Goal: Task Accomplishment & Management: Manage account settings

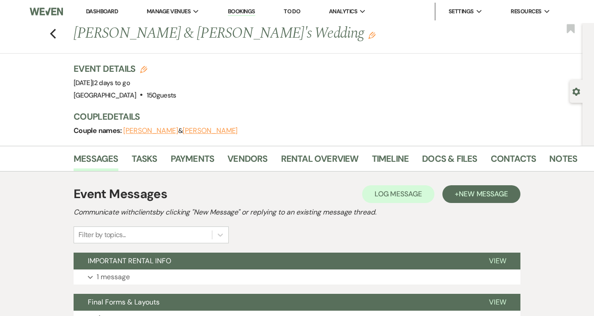
click at [98, 10] on link "Dashboard" at bounding box center [102, 12] width 32 height 8
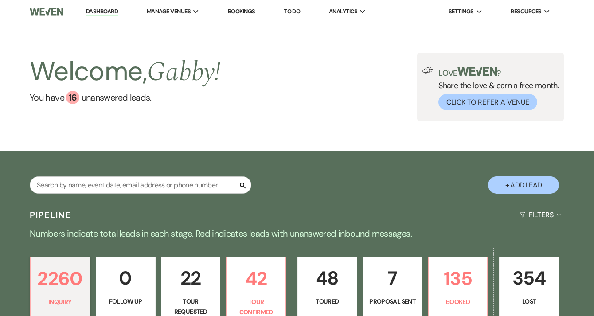
click at [441, 106] on div "Love ? Share the love & earn a free month. Click to Refer a Venue" at bounding box center [496, 88] width 126 height 43
click at [469, 101] on button "Click to Refer a Venue" at bounding box center [487, 102] width 99 height 16
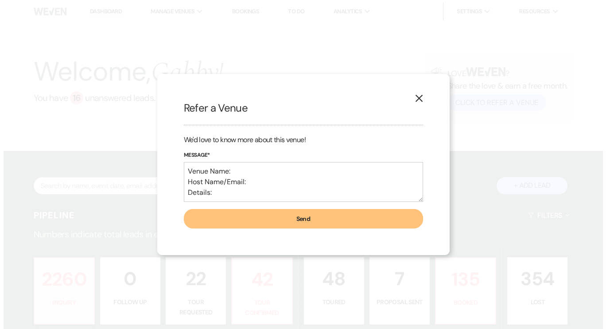
scroll to position [189, 0]
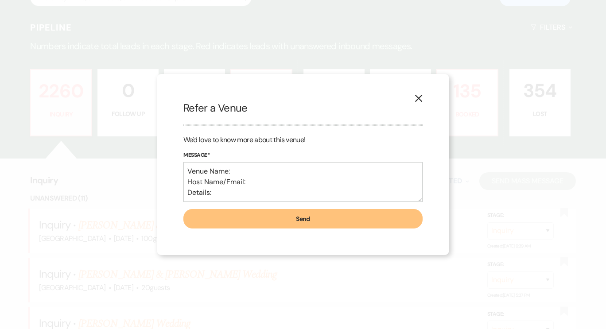
click at [417, 96] on icon "X" at bounding box center [419, 98] width 8 height 8
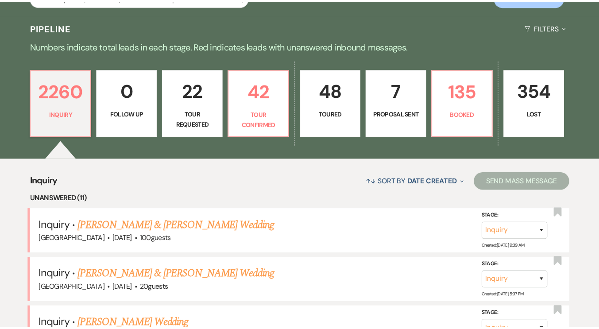
scroll to position [188, 0]
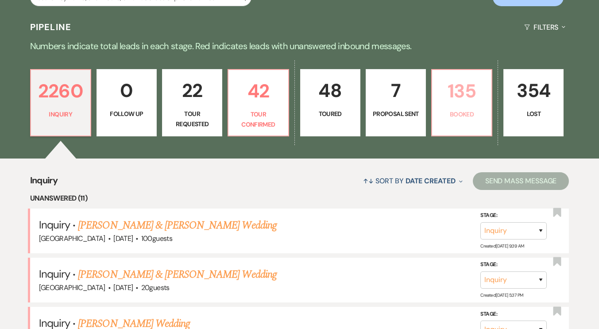
click at [467, 111] on p "Booked" at bounding box center [462, 114] width 49 height 10
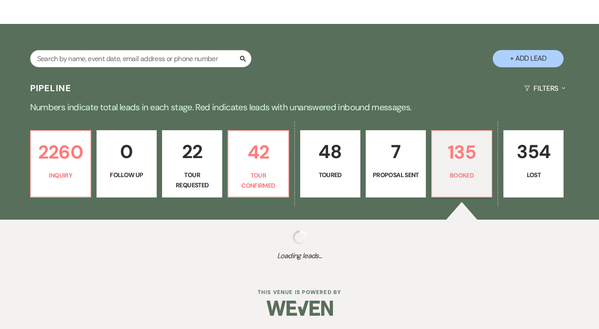
select select "7"
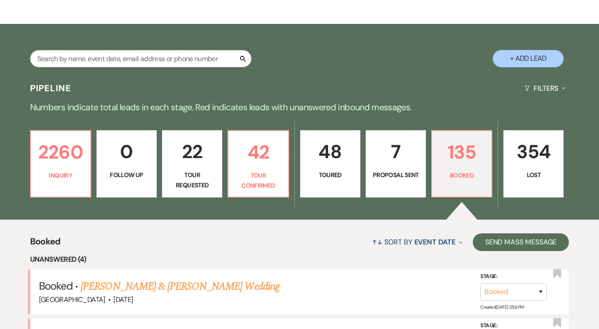
scroll to position [188, 0]
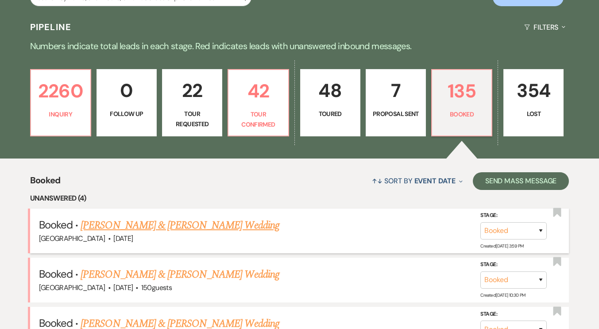
click at [222, 223] on link "[PERSON_NAME] & [PERSON_NAME] Wedding" at bounding box center [180, 225] width 198 height 16
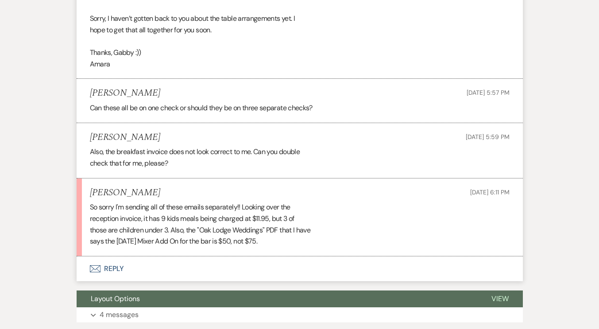
scroll to position [952, 0]
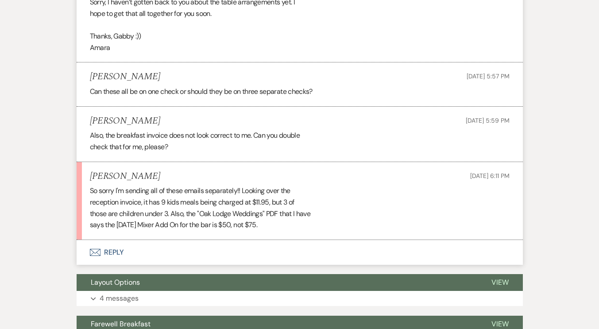
click at [164, 248] on button "Envelope Reply" at bounding box center [300, 252] width 446 height 25
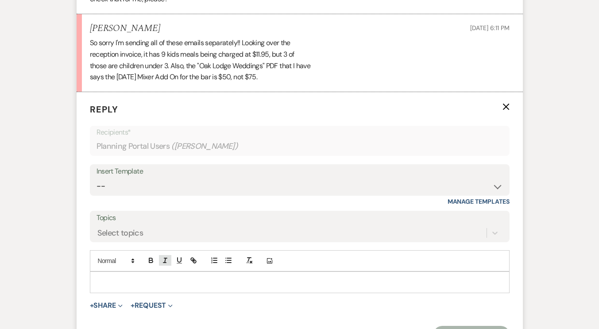
scroll to position [1119, 0]
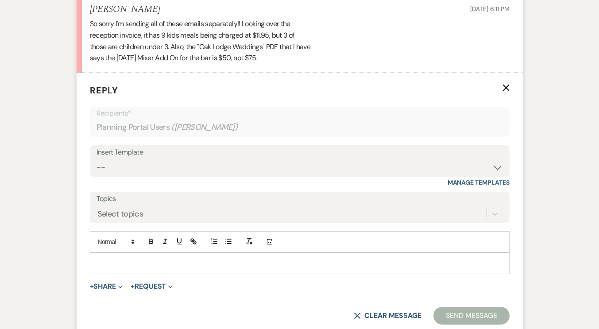
click at [169, 261] on p at bounding box center [300, 263] width 406 height 10
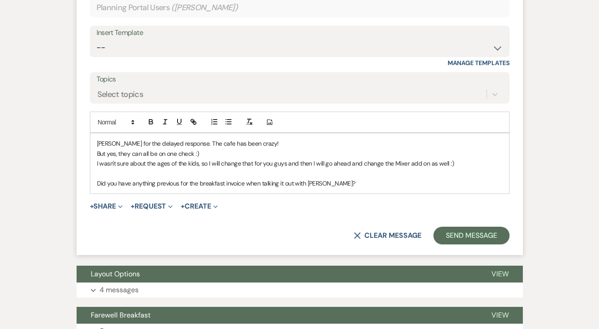
scroll to position [1239, 0]
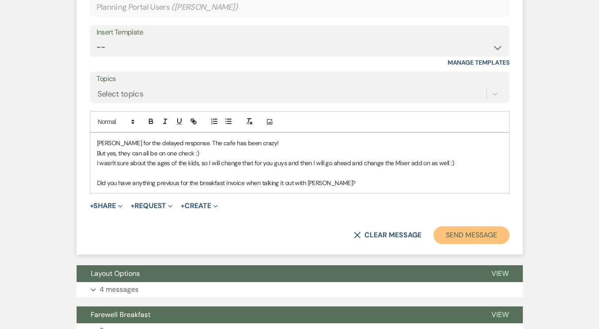
click at [476, 235] on button "Send Message" at bounding box center [472, 235] width 76 height 18
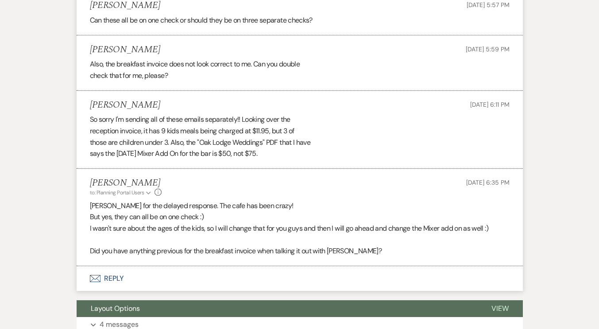
scroll to position [1024, 0]
click at [136, 279] on button "Envelope Reply" at bounding box center [300, 278] width 446 height 25
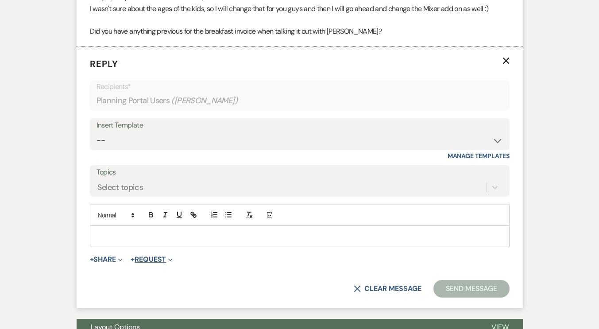
scroll to position [1256, 0]
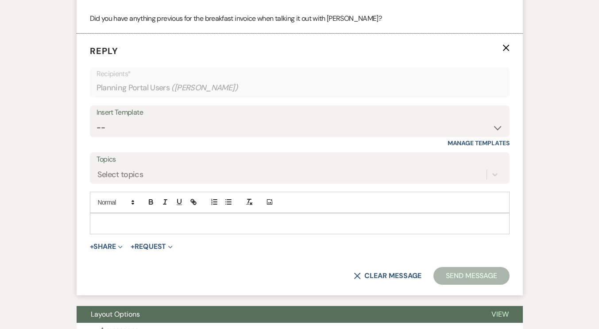
click at [172, 226] on p at bounding box center [300, 224] width 406 height 10
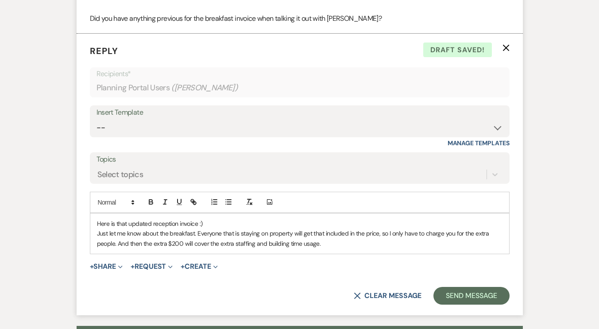
click at [183, 243] on p "Just let me know about the breakfast. Everyone that is staying on property will…" at bounding box center [300, 239] width 406 height 20
click at [143, 245] on p "Just let me know about the breakfast. Everyone that is staying on property will…" at bounding box center [300, 239] width 406 height 20
click at [354, 245] on p "Just let me know about the breakfast. Everyone that is staying on property will…" at bounding box center [300, 239] width 406 height 20
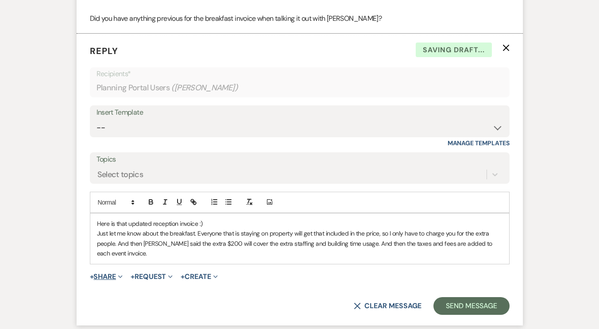
click at [113, 276] on button "+ Share Expand" at bounding box center [106, 276] width 33 height 7
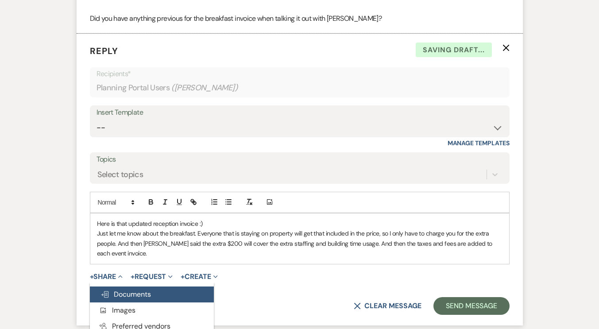
click at [126, 294] on span "Doc Upload Documents" at bounding box center [126, 294] width 50 height 9
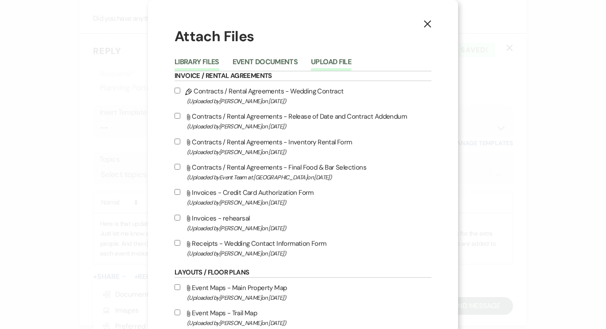
click at [320, 63] on button "Upload File" at bounding box center [331, 64] width 40 height 12
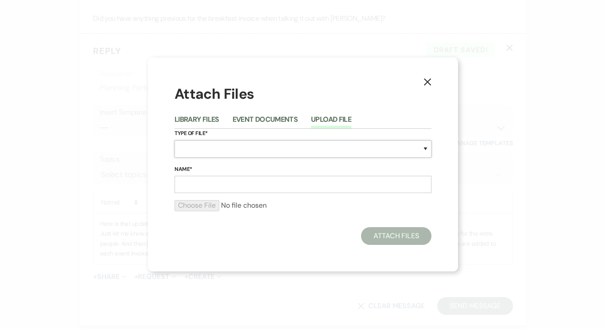
click at [232, 151] on select "Special Event Insurance Vendor Certificate of Insurance Contracts / Rental Agre…" at bounding box center [303, 148] width 257 height 17
select select "22"
click at [175, 140] on select "Special Event Insurance Vendor Certificate of Insurance Contracts / Rental Agre…" at bounding box center [303, 148] width 257 height 17
click at [228, 181] on input "Name*" at bounding box center [303, 184] width 257 height 17
type input "Reception"
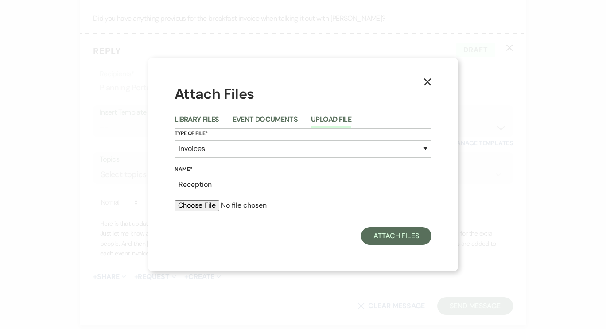
click at [205, 205] on input "file" at bounding box center [303, 205] width 257 height 11
type input "C:\fakepath\Final Reception Invoice [PERSON_NAME].pdf"
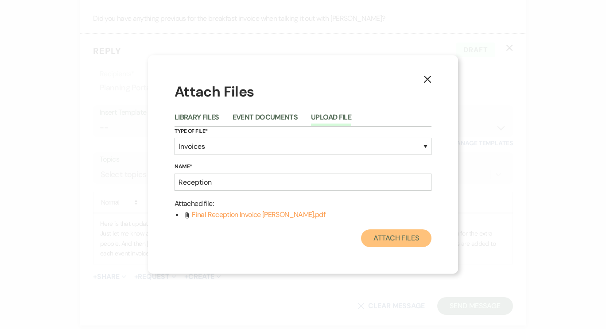
click at [384, 242] on button "Attach Files" at bounding box center [396, 238] width 70 height 18
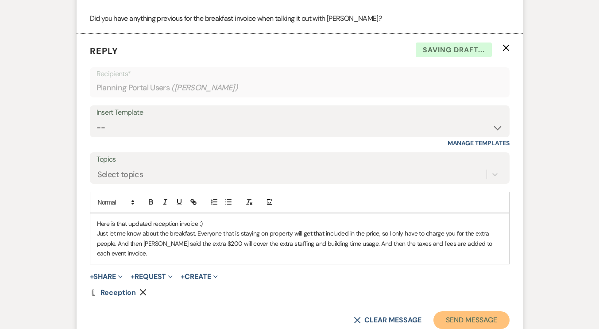
click at [449, 315] on button "Send Message" at bounding box center [472, 320] width 76 height 18
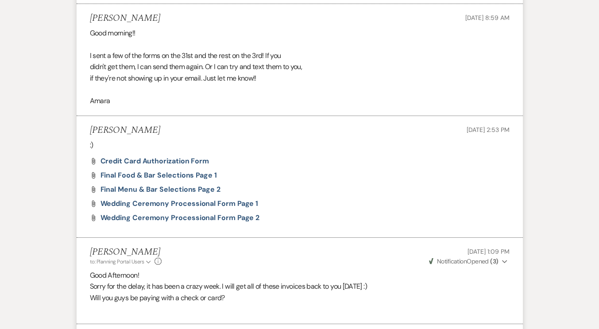
scroll to position [0, 0]
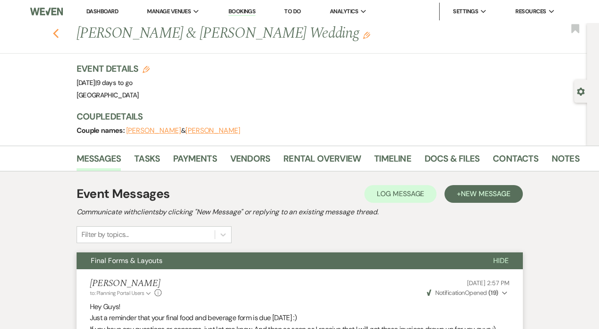
click at [59, 34] on icon "Previous" at bounding box center [56, 33] width 7 height 11
select select "7"
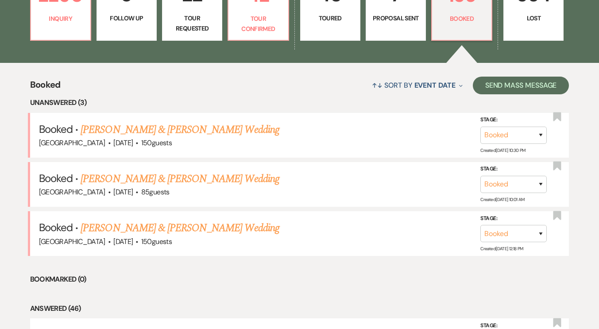
scroll to position [285, 0]
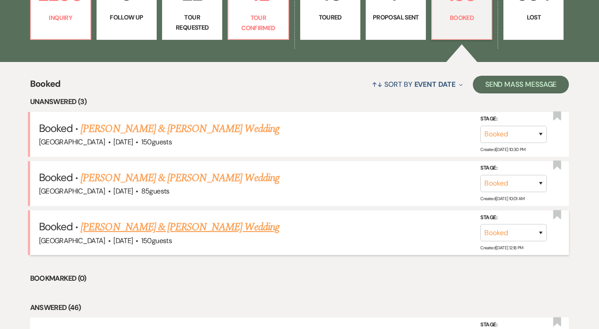
click at [199, 229] on link "[PERSON_NAME] & [PERSON_NAME] Wedding" at bounding box center [180, 227] width 198 height 16
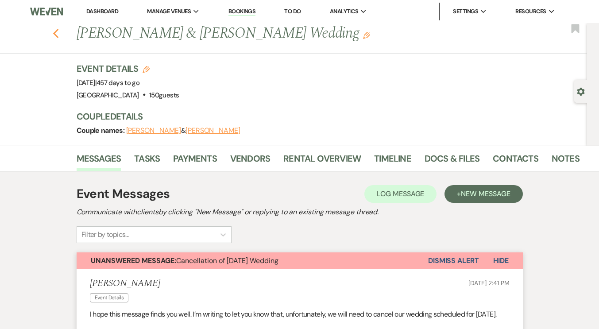
click at [58, 35] on use "button" at bounding box center [56, 34] width 6 height 10
select select "7"
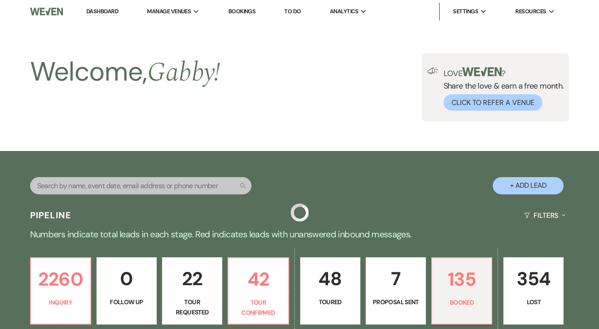
scroll to position [285, 0]
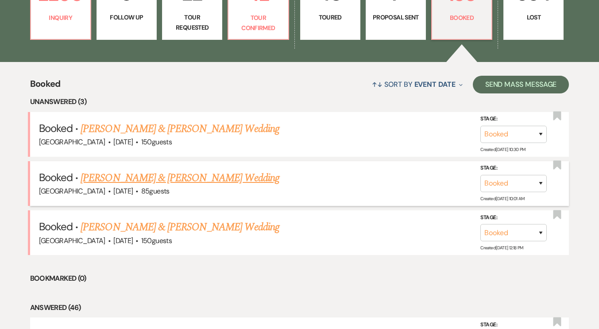
click at [146, 182] on link "[PERSON_NAME] & [PERSON_NAME] Wedding" at bounding box center [180, 178] width 198 height 16
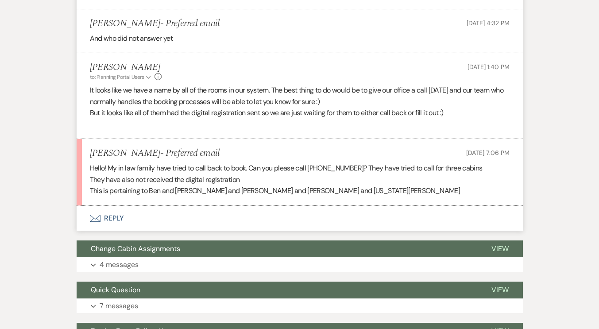
scroll to position [490, 0]
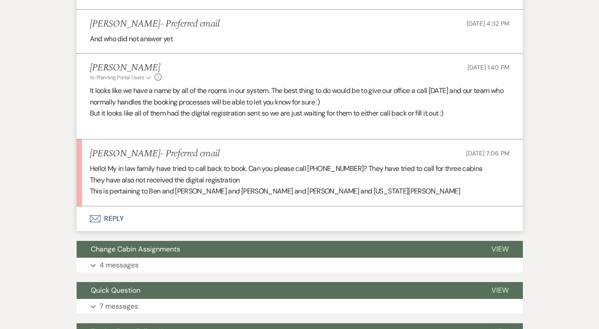
click at [135, 218] on button "Envelope Reply" at bounding box center [300, 218] width 446 height 25
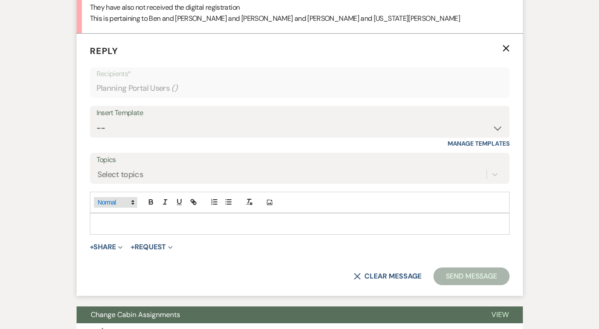
scroll to position [664, 0]
click at [132, 225] on p at bounding box center [300, 223] width 406 height 10
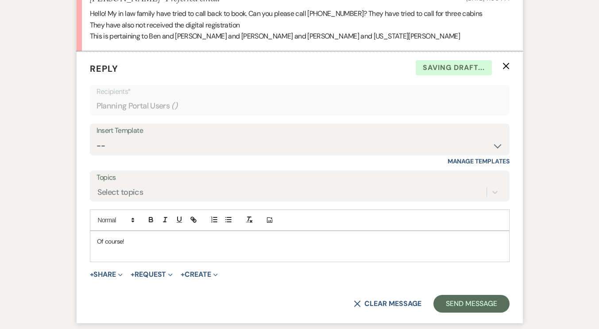
scroll to position [645, 0]
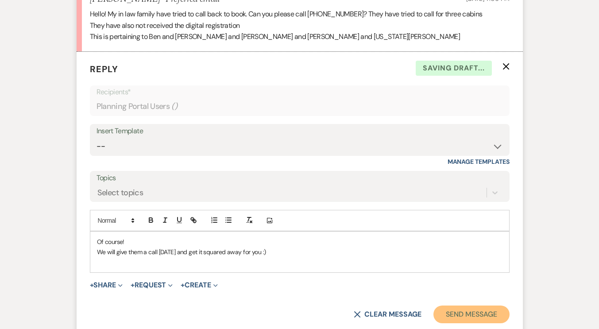
click at [458, 310] on button "Send Message" at bounding box center [472, 315] width 76 height 18
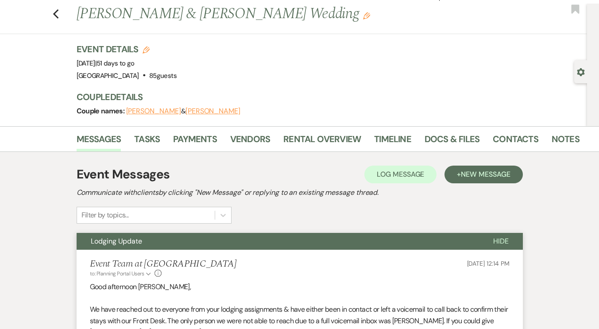
scroll to position [0, 0]
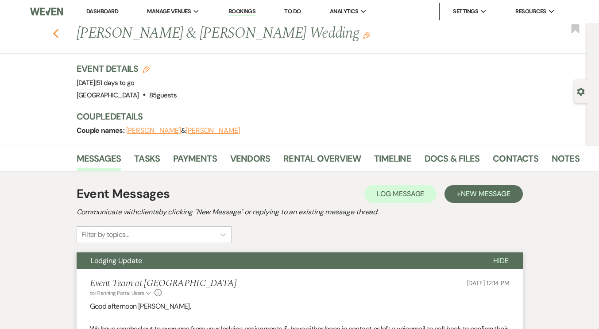
click at [59, 37] on icon "Previous" at bounding box center [56, 33] width 7 height 11
select select "7"
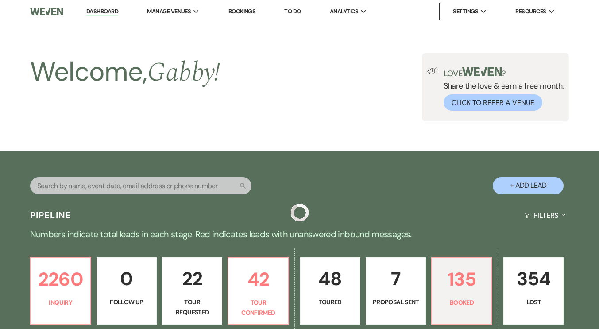
scroll to position [285, 0]
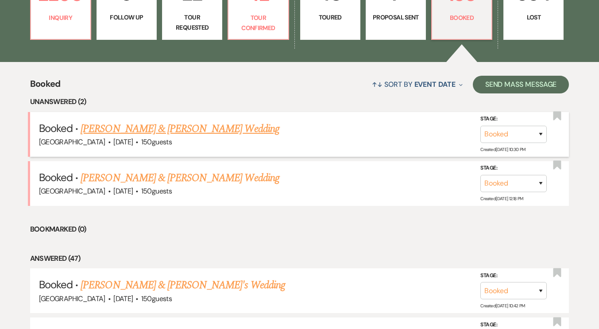
click at [121, 131] on link "[PERSON_NAME] & [PERSON_NAME] Wedding" at bounding box center [180, 129] width 198 height 16
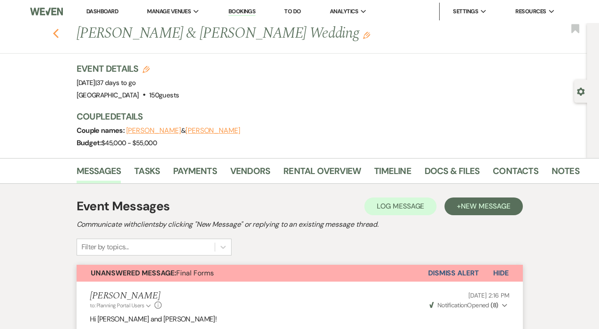
click at [59, 33] on icon "Previous" at bounding box center [56, 33] width 7 height 11
select select "7"
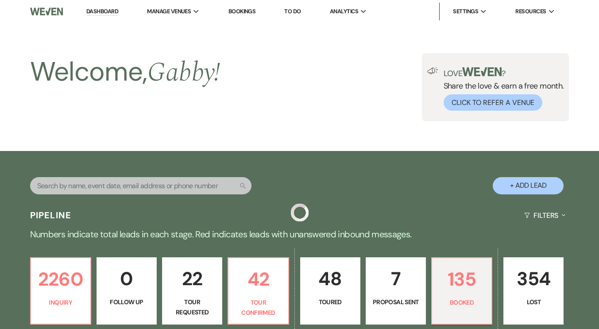
scroll to position [285, 0]
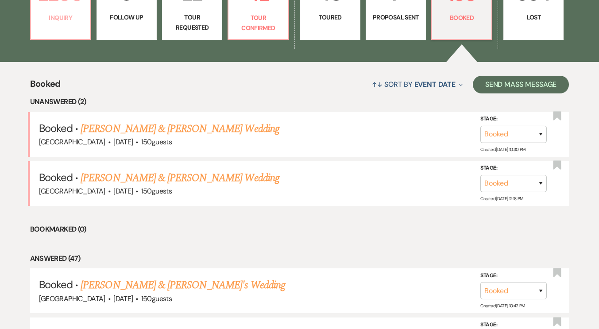
click at [76, 16] on p "Inquiry" at bounding box center [60, 18] width 49 height 10
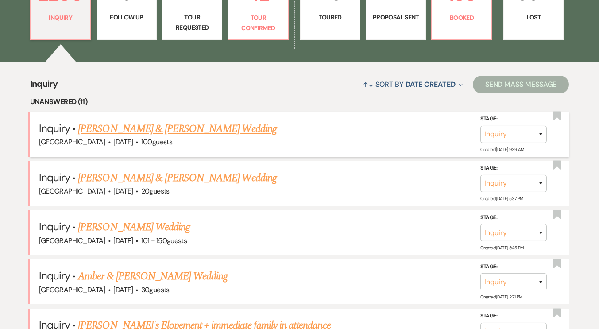
click at [148, 129] on link "[PERSON_NAME] & [PERSON_NAME] Wedding" at bounding box center [177, 129] width 198 height 16
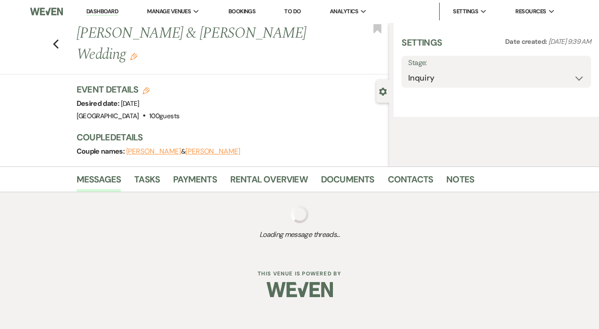
select select "5"
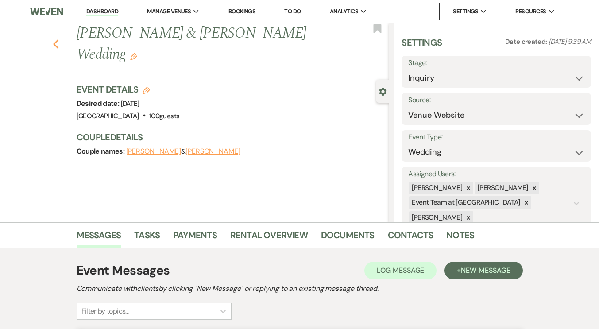
click at [58, 39] on icon "Previous" at bounding box center [56, 44] width 7 height 11
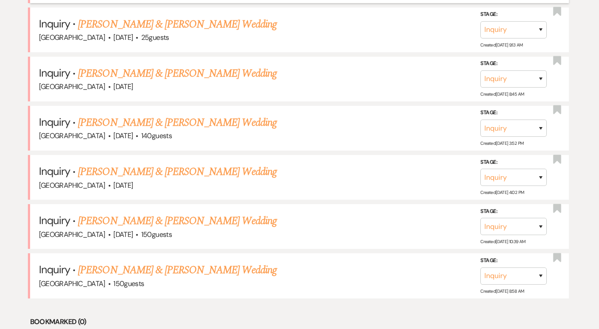
scroll to position [638, 0]
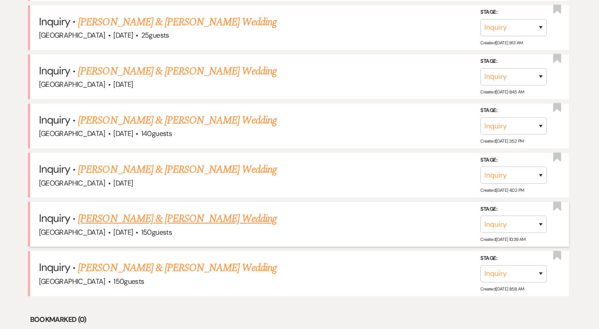
click at [129, 217] on link "[PERSON_NAME] & [PERSON_NAME] Wedding" at bounding box center [177, 219] width 198 height 16
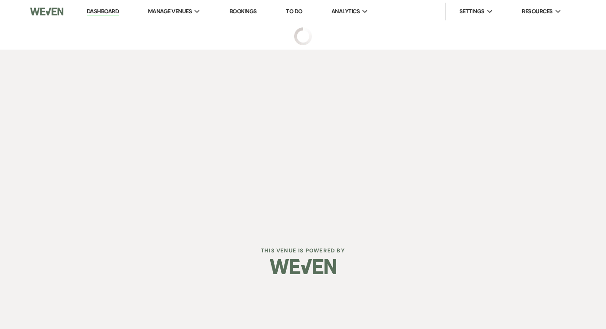
select select "5"
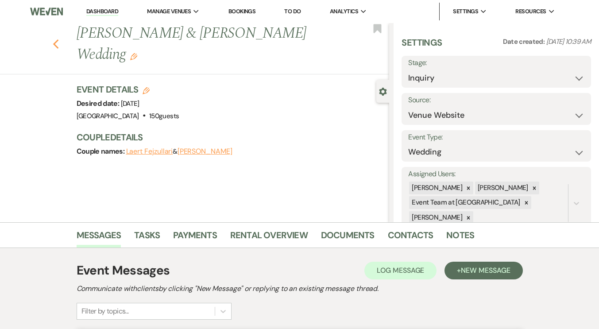
click at [58, 41] on use "button" at bounding box center [56, 44] width 6 height 10
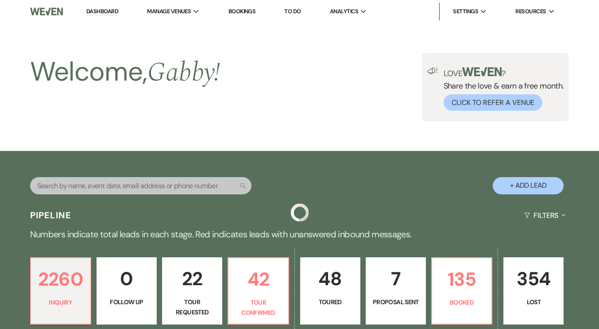
scroll to position [638, 0]
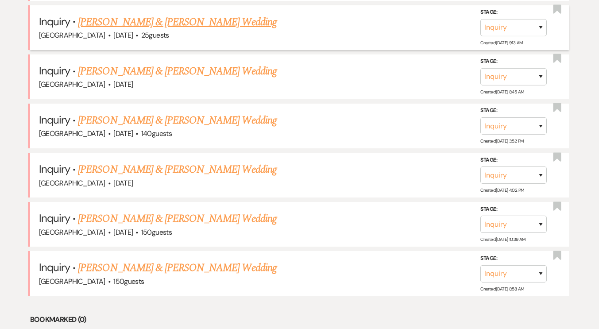
click at [158, 19] on link "[PERSON_NAME] & [PERSON_NAME] Wedding" at bounding box center [177, 22] width 198 height 16
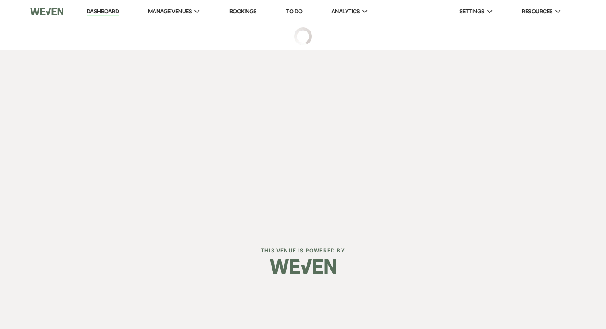
select select "5"
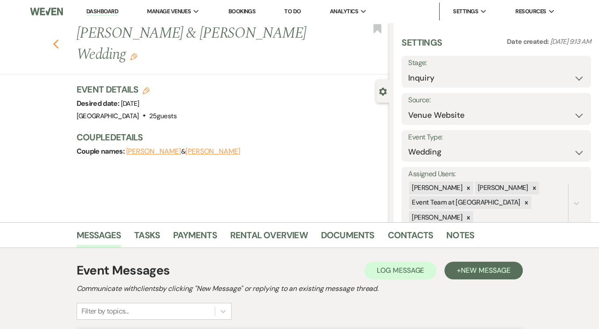
click at [56, 44] on icon "Previous" at bounding box center [56, 44] width 7 height 11
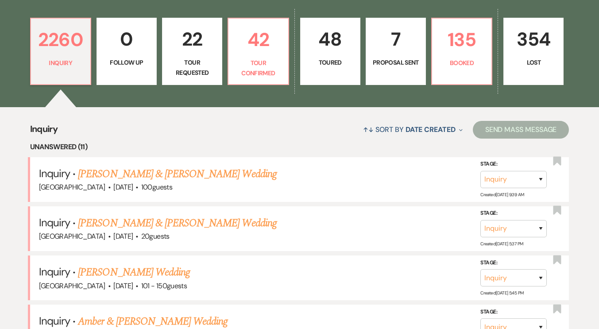
scroll to position [239, 0]
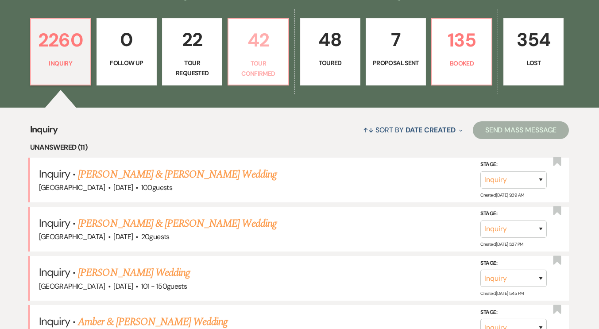
click at [260, 75] on p "Tour Confirmed" at bounding box center [258, 68] width 49 height 20
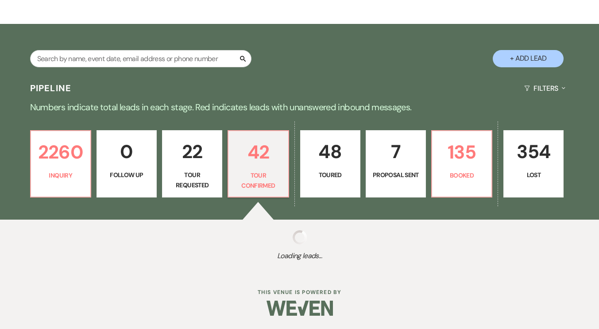
select select "4"
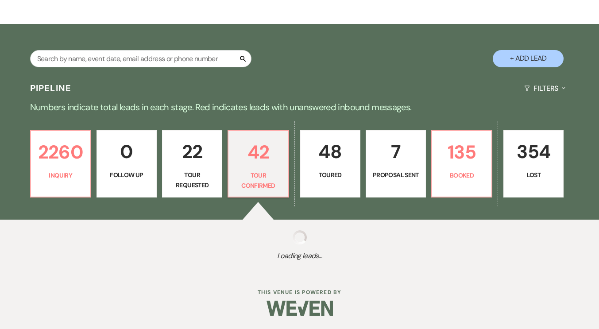
select select "4"
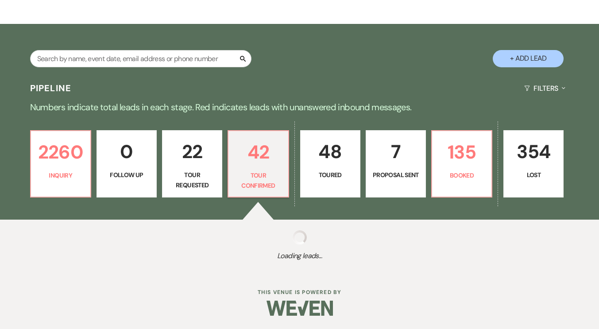
select select "4"
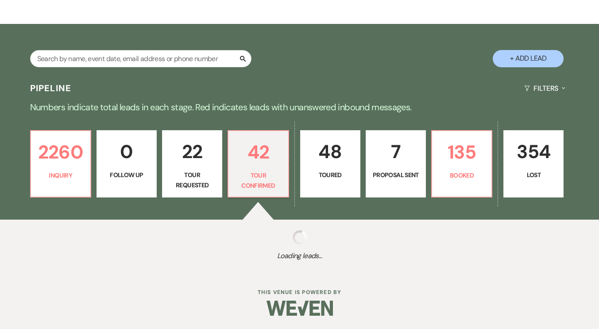
select select "4"
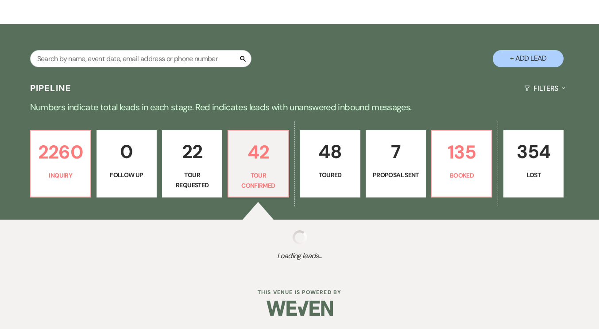
select select "4"
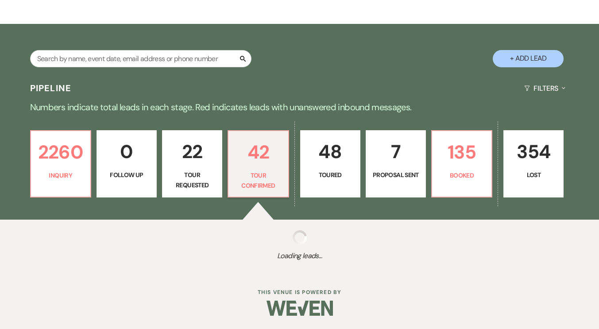
select select "4"
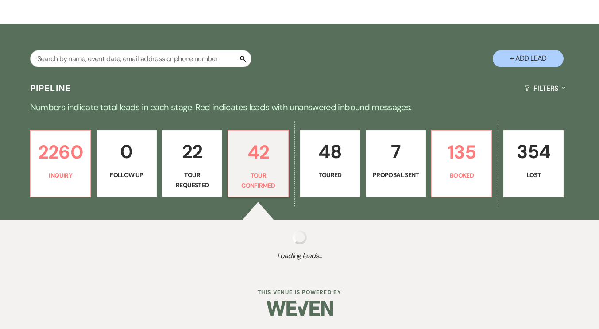
select select "4"
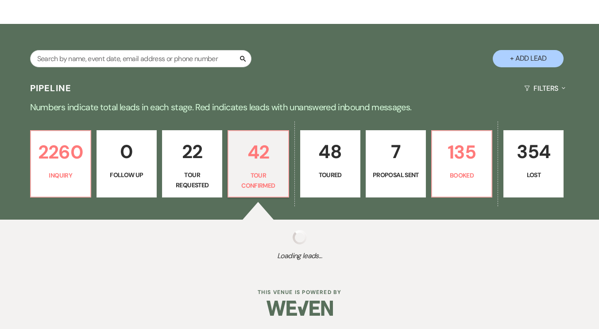
select select "4"
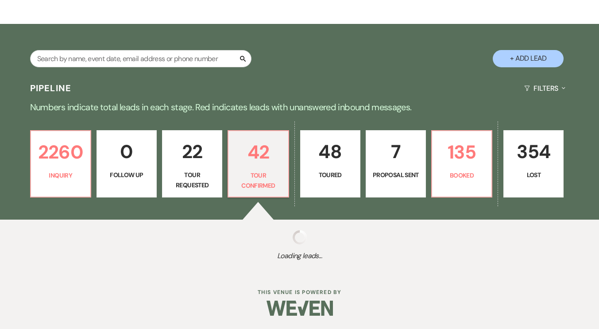
select select "4"
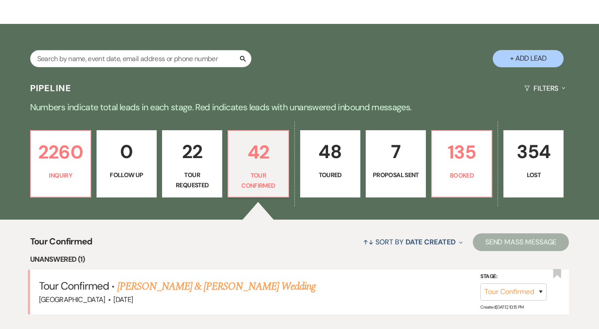
scroll to position [239, 0]
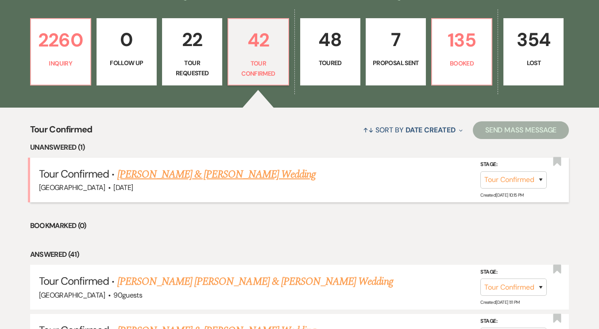
click at [272, 179] on link "[PERSON_NAME] & [PERSON_NAME] Wedding" at bounding box center [216, 175] width 198 height 16
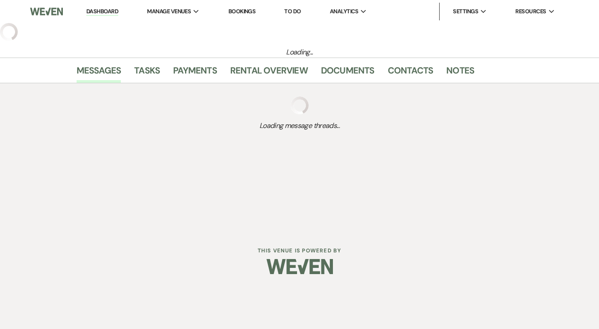
select select "4"
select select "5"
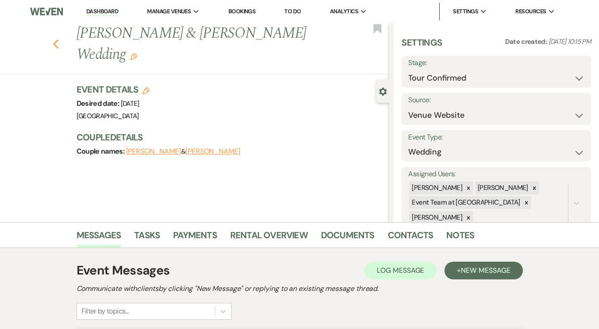
click at [58, 42] on use "button" at bounding box center [56, 44] width 6 height 10
select select "4"
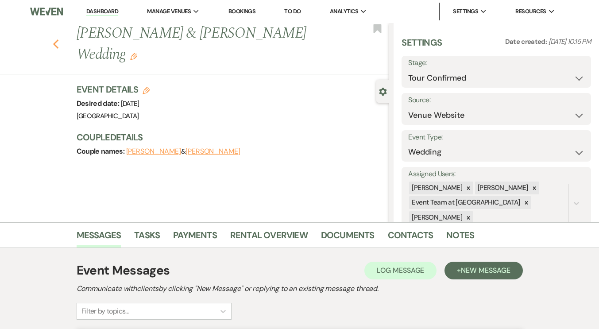
select select "4"
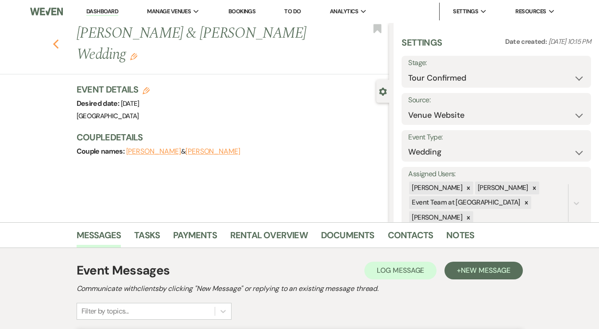
select select "4"
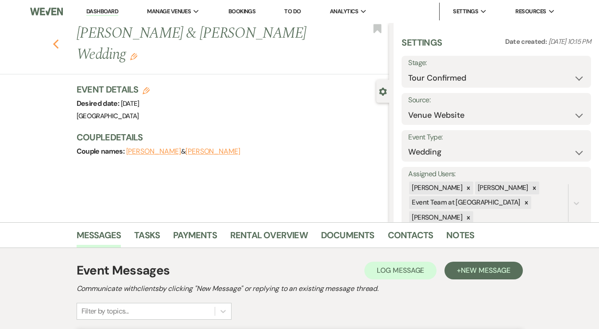
select select "4"
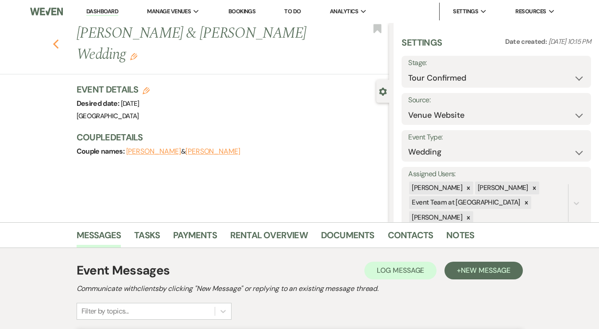
select select "4"
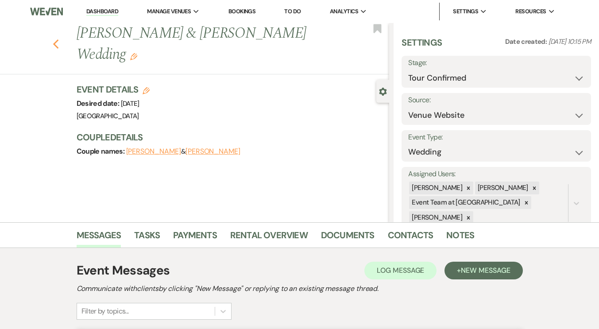
select select "4"
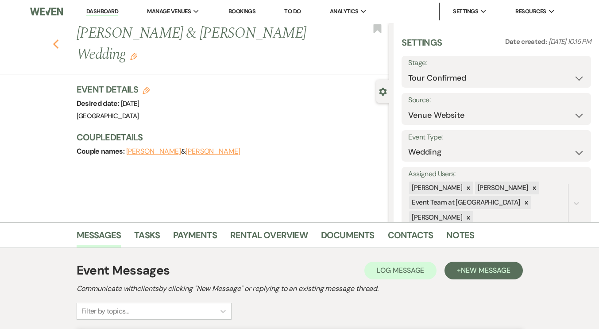
select select "4"
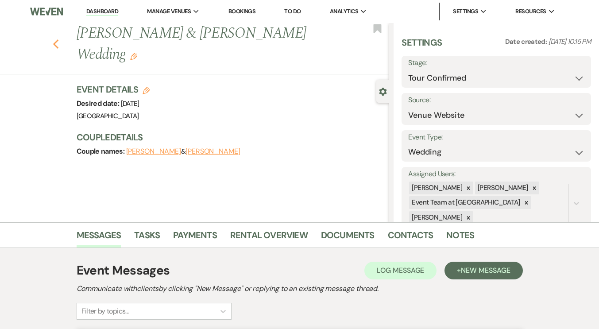
select select "4"
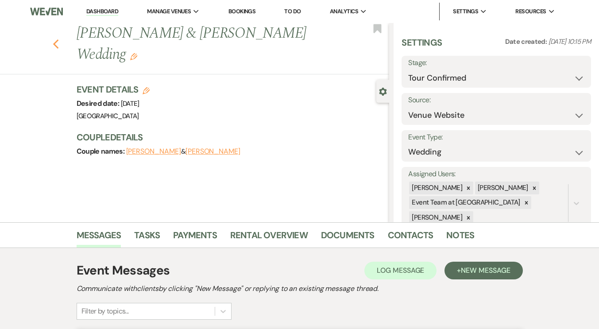
select select "4"
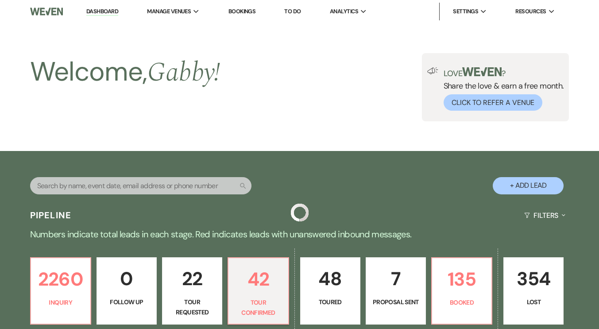
scroll to position [239, 0]
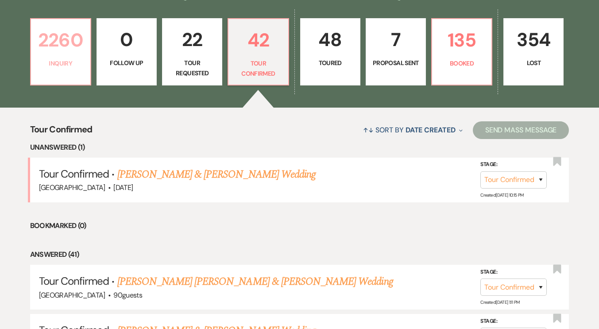
click at [89, 46] on link "2260 Inquiry" at bounding box center [60, 51] width 61 height 67
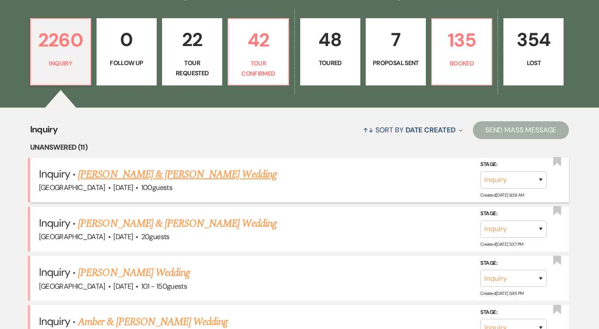
click at [172, 175] on link "[PERSON_NAME] & [PERSON_NAME] Wedding" at bounding box center [177, 175] width 198 height 16
select select "5"
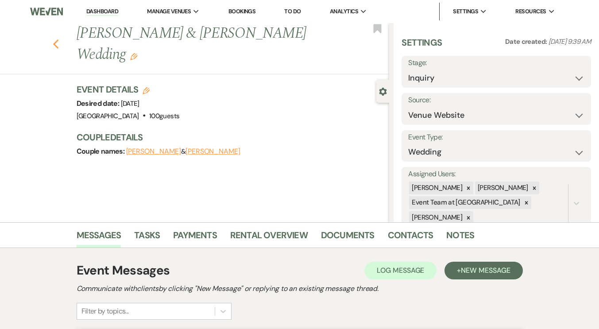
click at [58, 39] on use "button" at bounding box center [56, 44] width 6 height 10
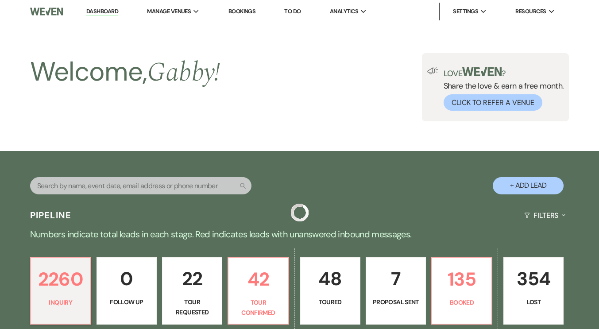
scroll to position [239, 0]
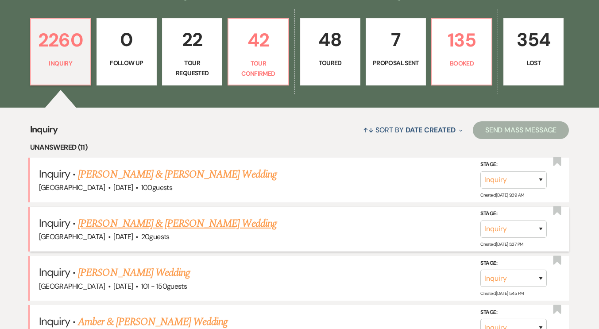
click at [167, 225] on link "[PERSON_NAME] & [PERSON_NAME] Wedding" at bounding box center [177, 224] width 198 height 16
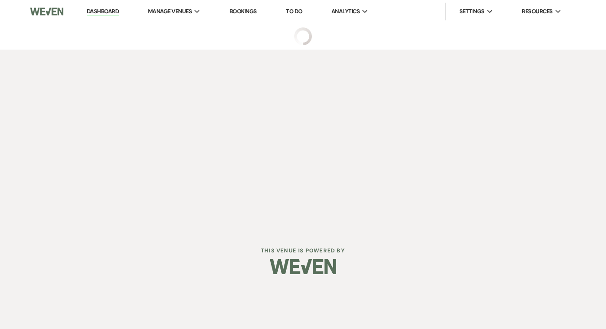
select select "5"
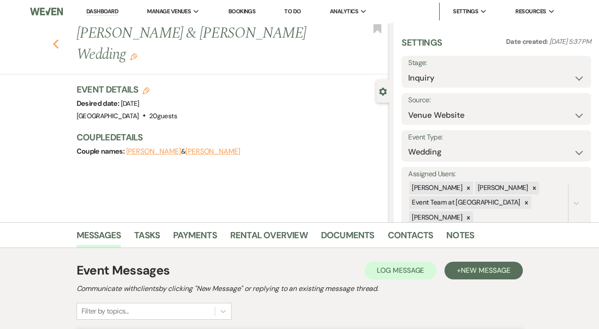
click at [59, 39] on icon "Previous" at bounding box center [56, 44] width 7 height 11
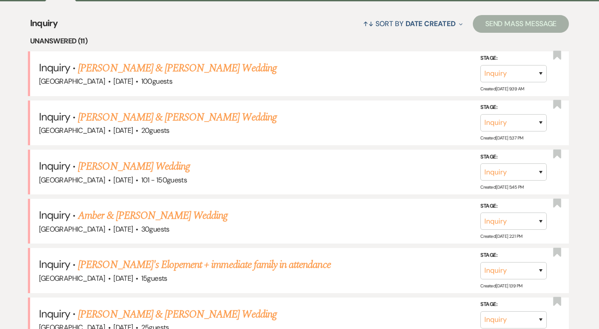
scroll to position [348, 0]
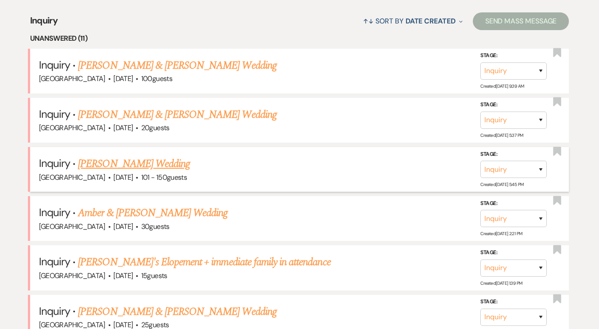
click at [145, 164] on link "[PERSON_NAME] Wedding" at bounding box center [134, 164] width 112 height 16
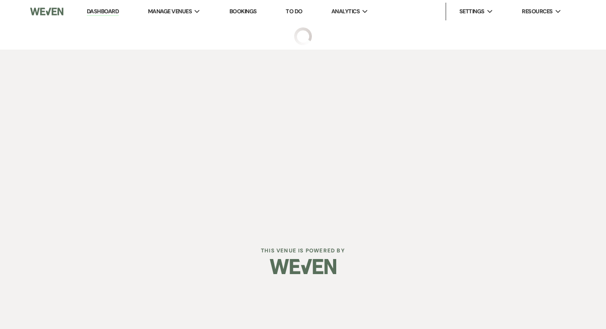
select select "2"
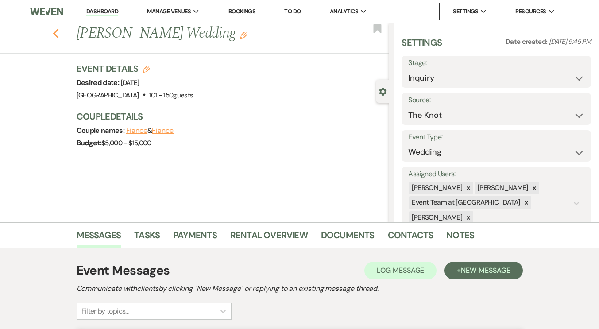
click at [59, 35] on icon "Previous" at bounding box center [56, 33] width 7 height 11
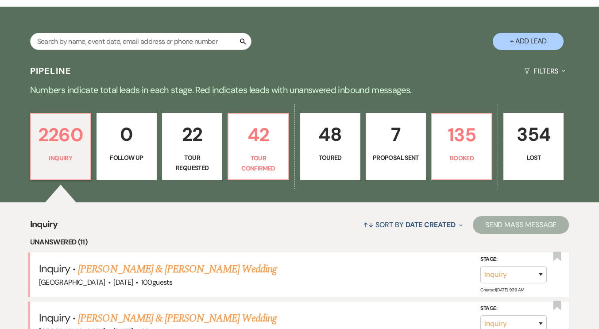
scroll to position [120, 0]
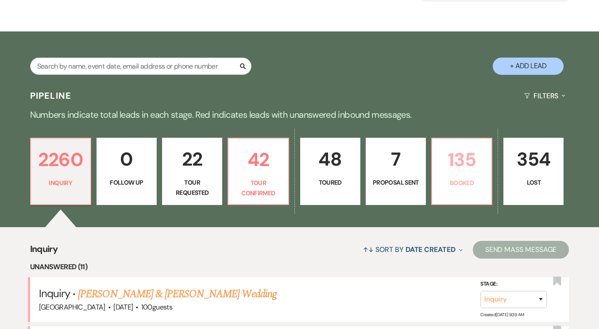
click at [463, 190] on link "135 Booked" at bounding box center [461, 171] width 61 height 67
select select "7"
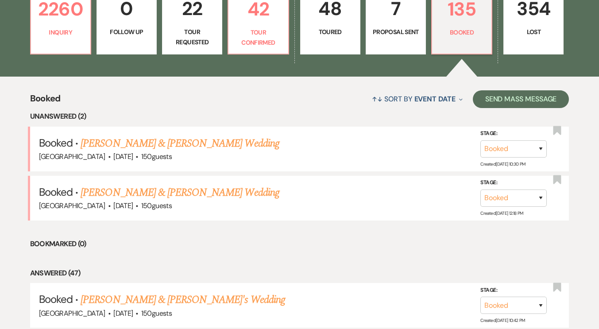
scroll to position [271, 0]
